Goal: Task Accomplishment & Management: Use online tool/utility

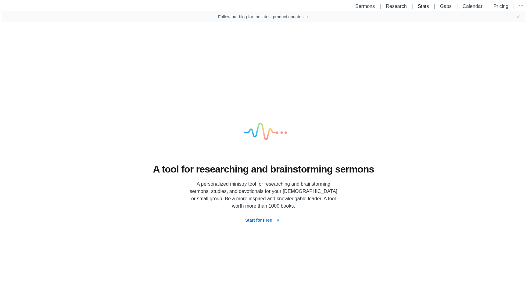
click at [420, 7] on link "Stats" at bounding box center [423, 6] width 11 height 5
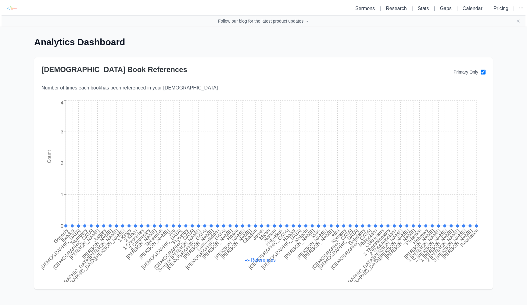
click at [481, 74] on input "checkbox" at bounding box center [483, 72] width 5 height 5
checkbox input "true"
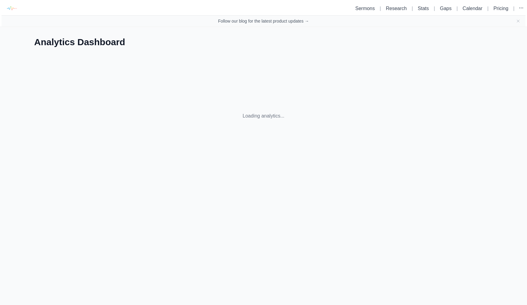
click at [482, 73] on div "Loading analytics..." at bounding box center [263, 115] width 459 height 117
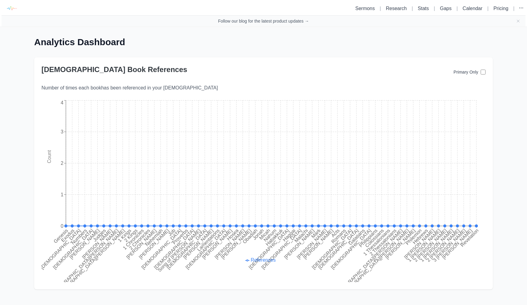
click at [482, 73] on input "checkbox" at bounding box center [483, 72] width 5 height 5
checkbox input "true"
click at [372, 9] on link "Sermons" at bounding box center [365, 8] width 20 height 5
